Goal: Find contact information: Find contact information

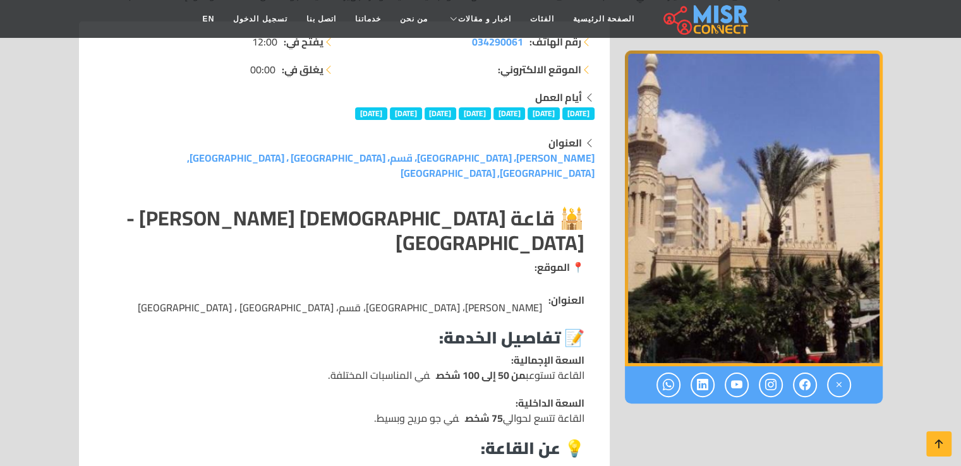
scroll to position [212, 0]
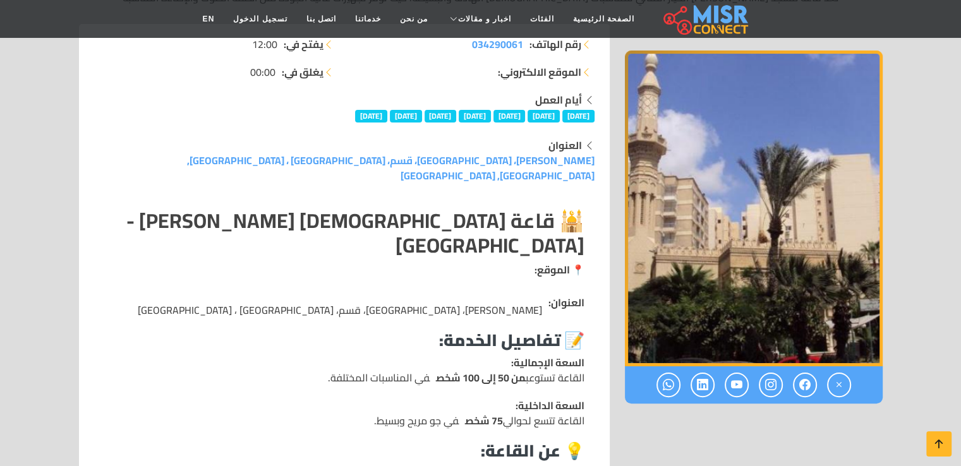
click at [547, 203] on strong "🕌 قاعة [DEMOGRAPHIC_DATA] [PERSON_NAME] - [GEOGRAPHIC_DATA]" at bounding box center [355, 233] width 458 height 62
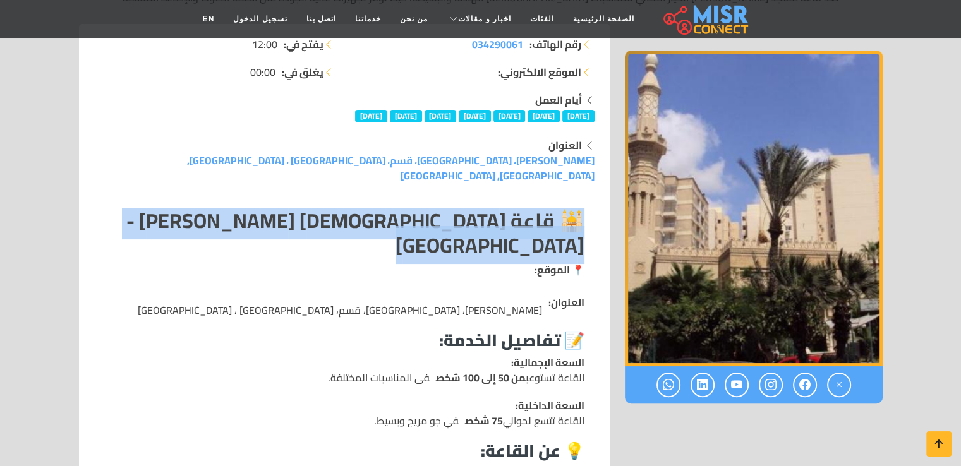
click at [547, 203] on strong "🕌 قاعة [DEMOGRAPHIC_DATA] [PERSON_NAME] - [GEOGRAPHIC_DATA]" at bounding box center [355, 233] width 458 height 62
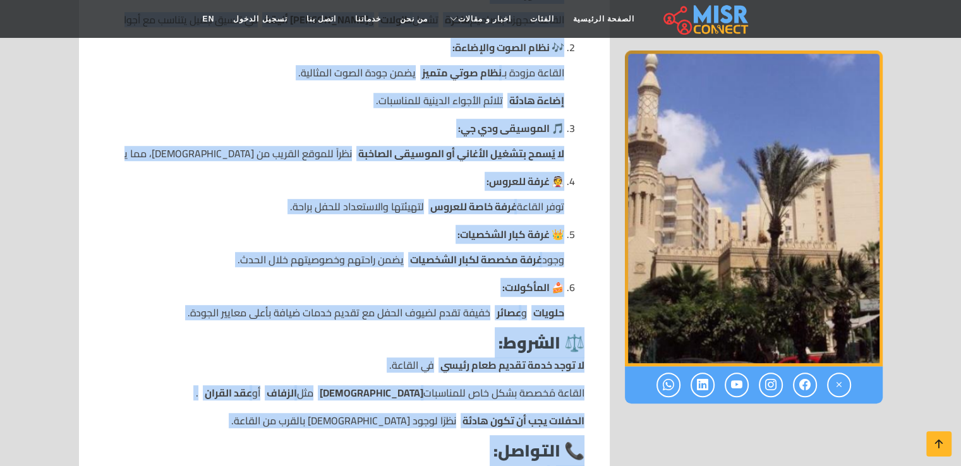
scroll to position [903, 0]
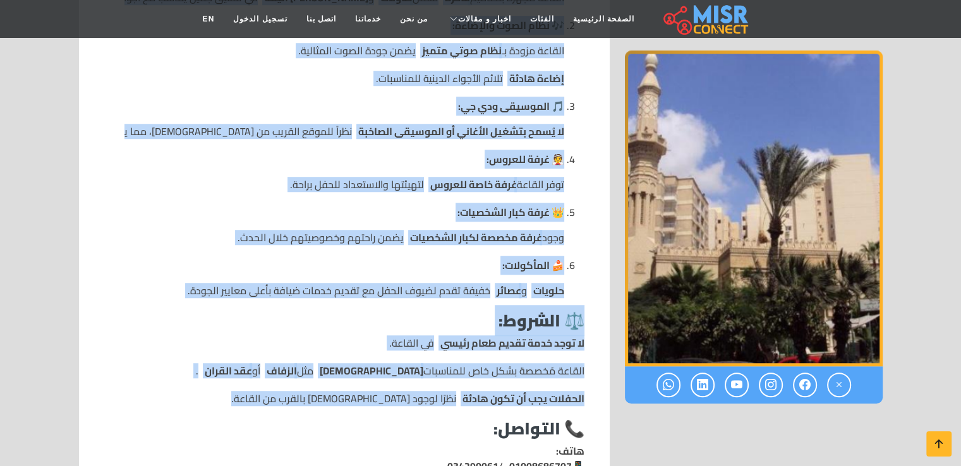
drag, startPoint x: 547, startPoint y: 203, endPoint x: 423, endPoint y: 357, distance: 197.4
click at [423, 357] on div "🕌 قاعة [DEMOGRAPHIC_DATA] [PERSON_NAME] - الإسكندرية 📍 الموقع: العنوان: [PERSON…" at bounding box center [344, 37] width 480 height 1038
copy div "🕌 lore ipsu dol si ame cons - adipiscing 📍 elitse: doeiusm: temp inci utla، etd…"
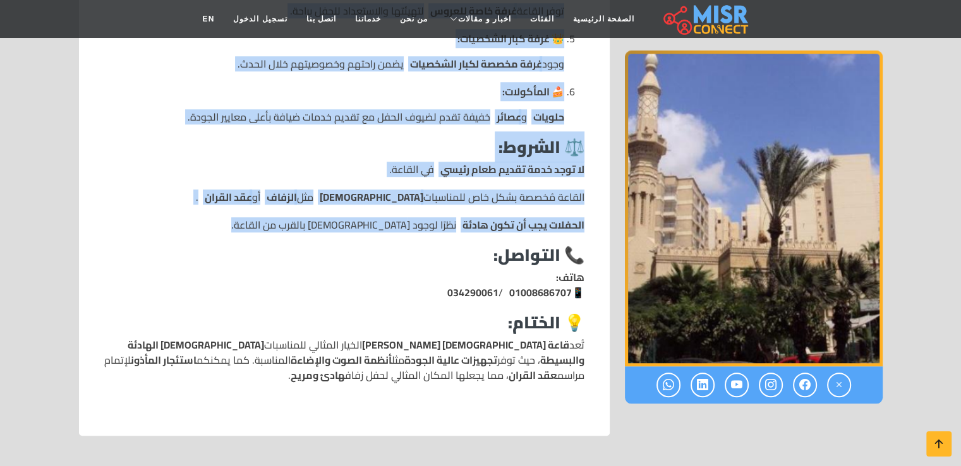
scroll to position [1084, 0]
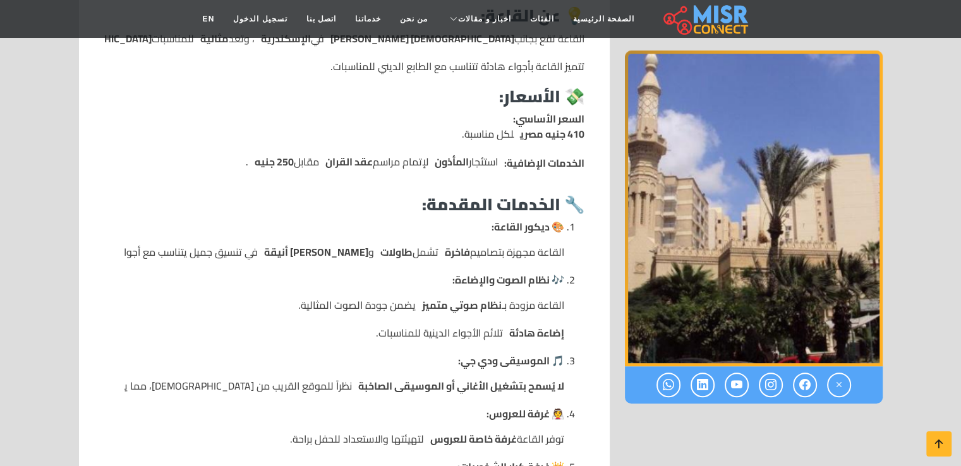
drag, startPoint x: 538, startPoint y: 384, endPoint x: 528, endPoint y: 296, distance: 87.7
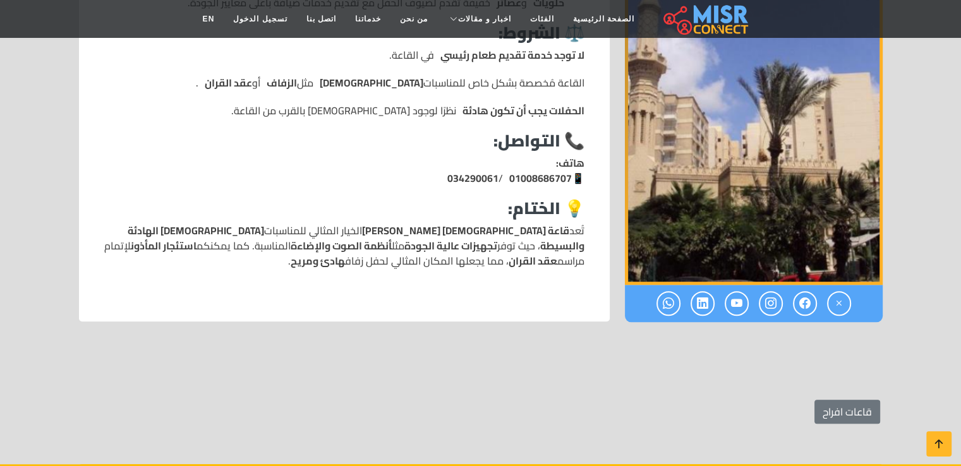
scroll to position [1205, 0]
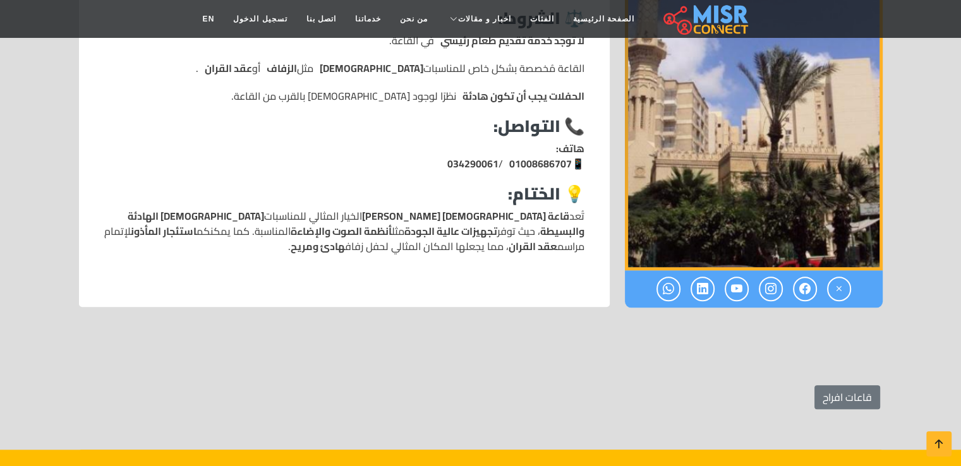
click at [514, 141] on p "هاتف: 📱 034290061 / 01008686707" at bounding box center [512, 156] width 143 height 30
drag, startPoint x: 514, startPoint y: 128, endPoint x: 549, endPoint y: 107, distance: 41.1
click at [549, 141] on p "هاتف: 📱 034290061 / 01008686707" at bounding box center [512, 156] width 143 height 30
copy div "هاتف: 📱 034290061 / 01008686707"
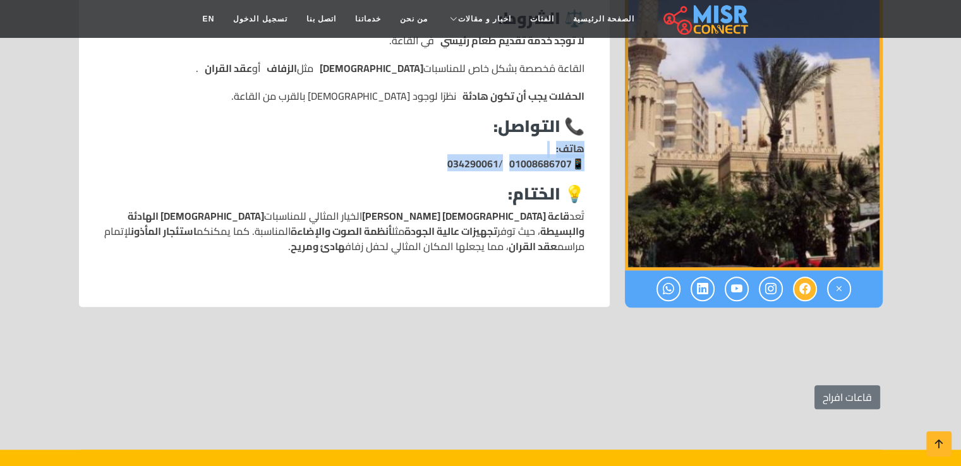
click at [807, 278] on icon at bounding box center [805, 288] width 11 height 21
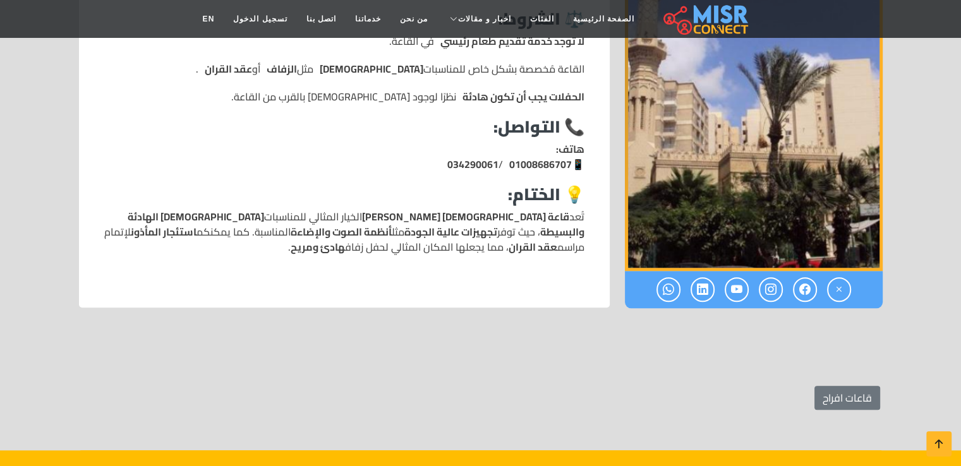
scroll to position [1205, 0]
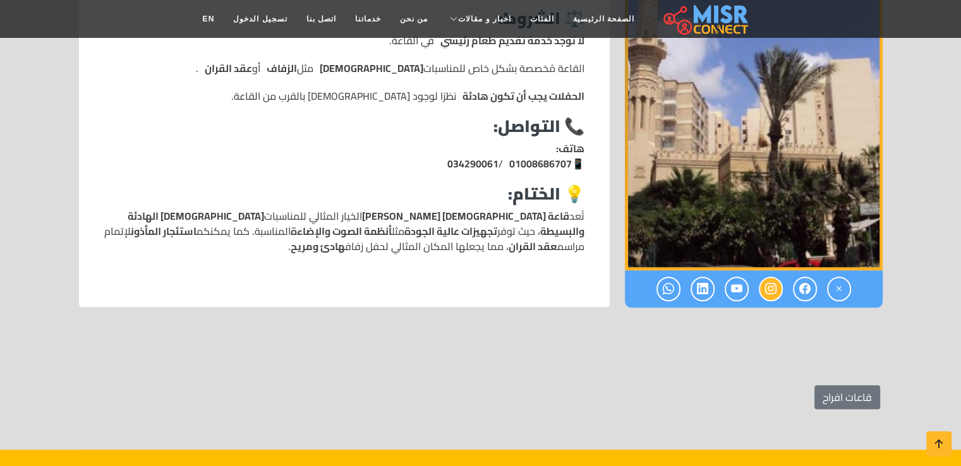
click at [772, 278] on icon at bounding box center [770, 288] width 11 height 21
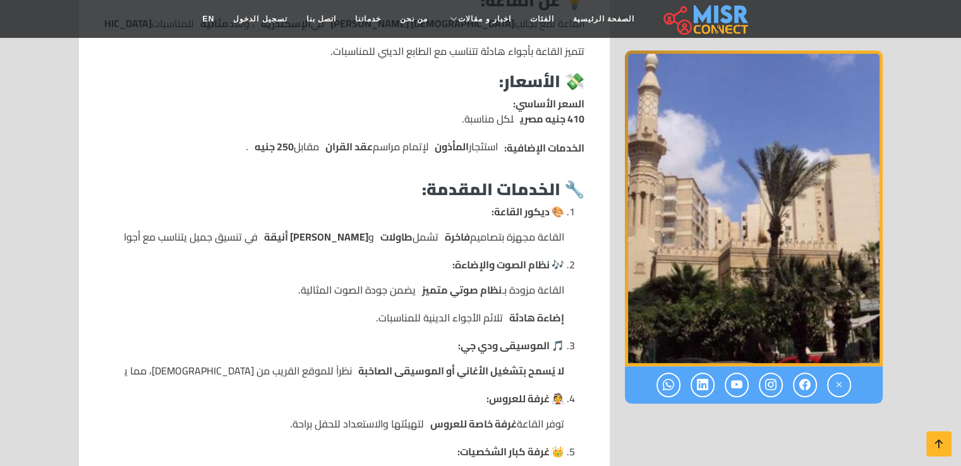
scroll to position [575, 0]
